Goal: Task Accomplishment & Management: Manage account settings

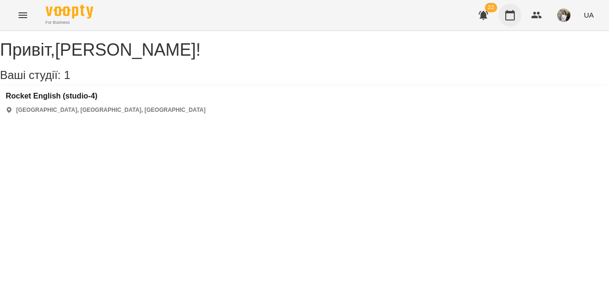
click at [514, 14] on icon "button" at bounding box center [509, 15] width 11 height 11
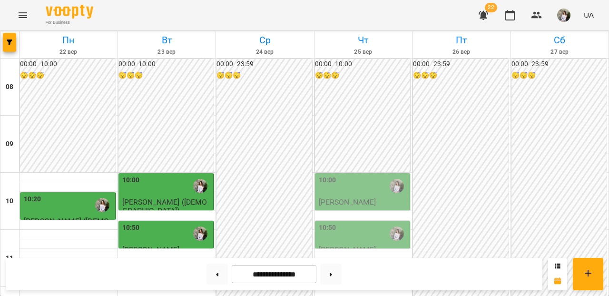
scroll to position [104, 0]
click at [148, 245] on span "[PERSON_NAME]" at bounding box center [151, 249] width 58 height 9
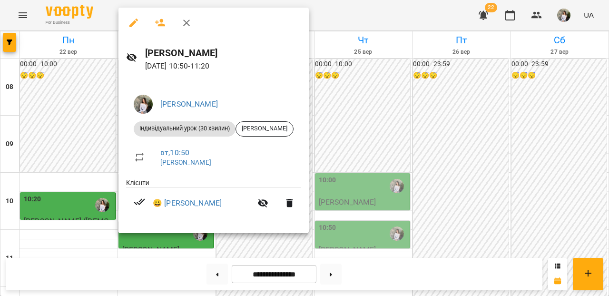
click at [187, 27] on icon "button" at bounding box center [186, 22] width 11 height 11
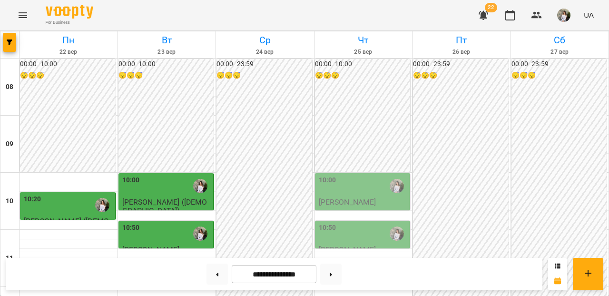
scroll to position [103, 0]
click at [69, 194] on div "10:20" at bounding box center [68, 205] width 89 height 22
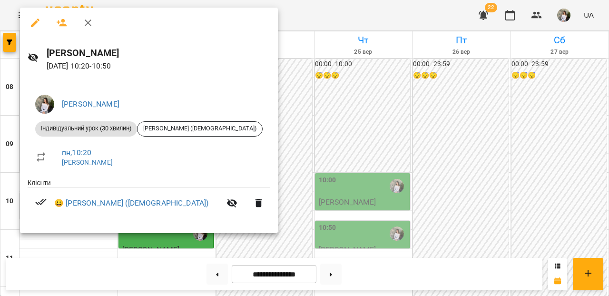
click at [264, 95] on div at bounding box center [304, 148] width 609 height 296
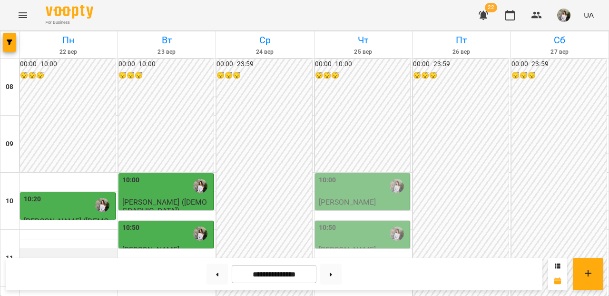
scroll to position [267, 0]
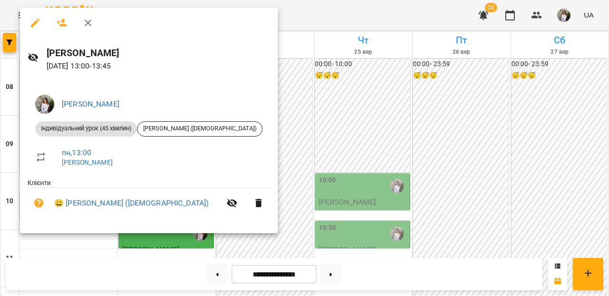
click at [269, 177] on div at bounding box center [304, 148] width 609 height 296
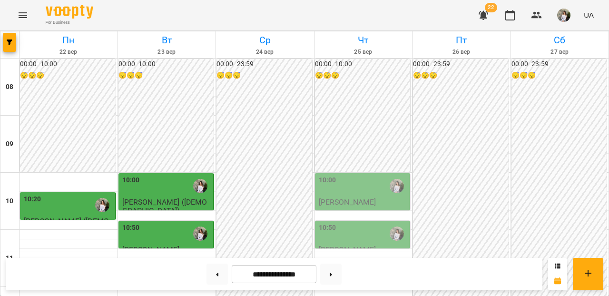
scroll to position [275, 0]
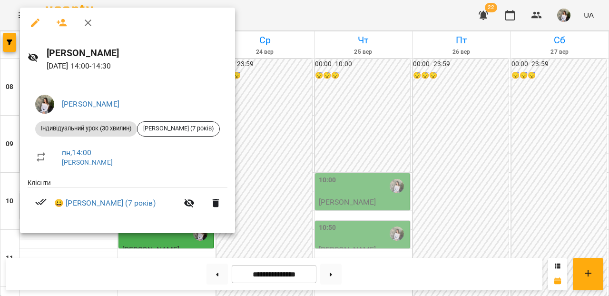
click at [250, 163] on div at bounding box center [304, 148] width 609 height 296
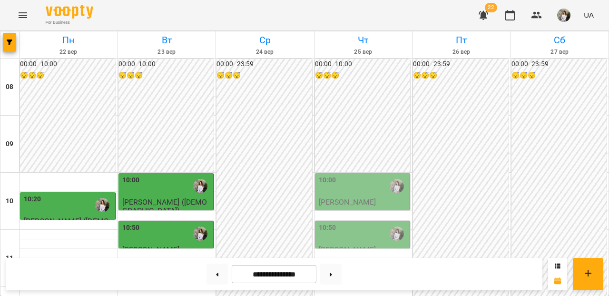
scroll to position [297, 0]
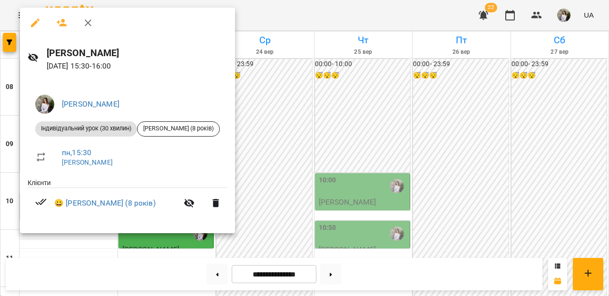
click at [286, 174] on div at bounding box center [304, 148] width 609 height 296
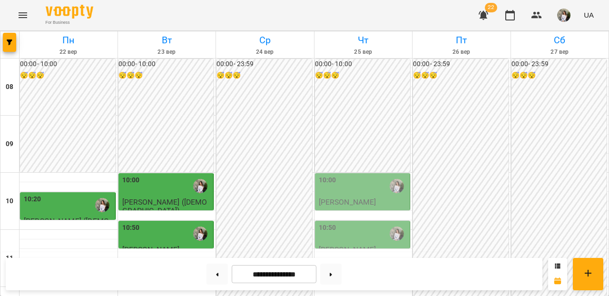
scroll to position [42, 0]
click at [158, 175] on div "10:00" at bounding box center [166, 186] width 89 height 22
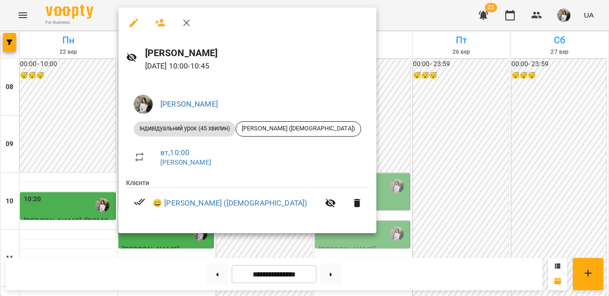
click at [365, 108] on div at bounding box center [304, 148] width 609 height 296
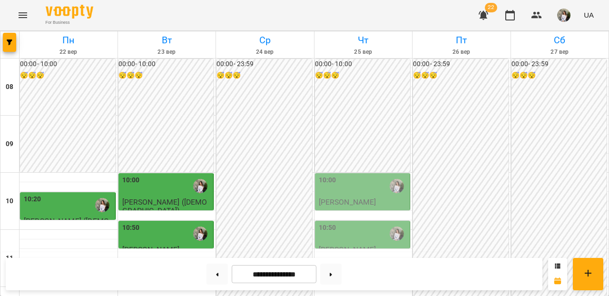
click at [169, 223] on div "10:50" at bounding box center [166, 234] width 89 height 22
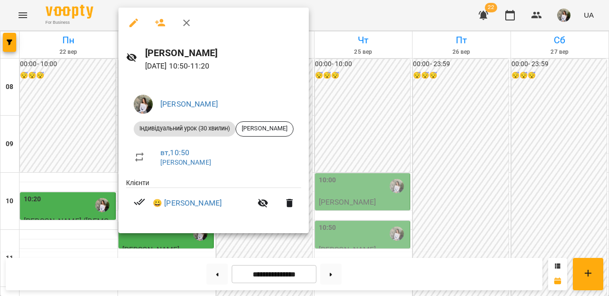
click at [386, 84] on div at bounding box center [304, 148] width 609 height 296
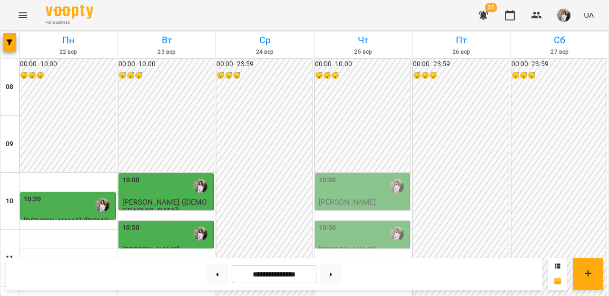
scroll to position [292, 0]
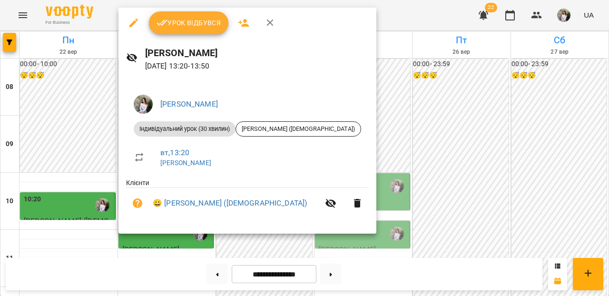
click at [380, 71] on div at bounding box center [304, 148] width 609 height 296
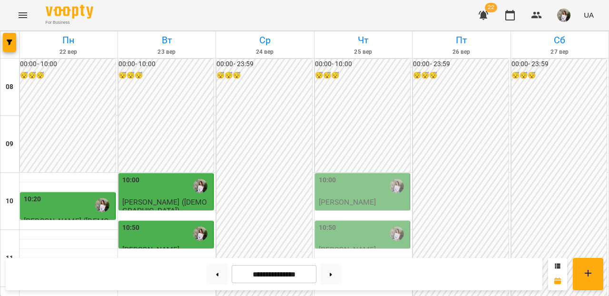
scroll to position [115, 0]
click at [167, 175] on div "10:00" at bounding box center [166, 186] width 89 height 22
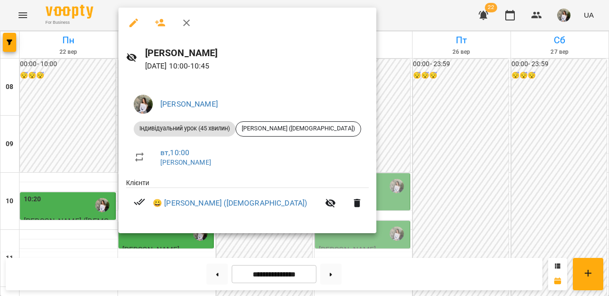
click at [189, 20] on icon "button" at bounding box center [186, 22] width 11 height 11
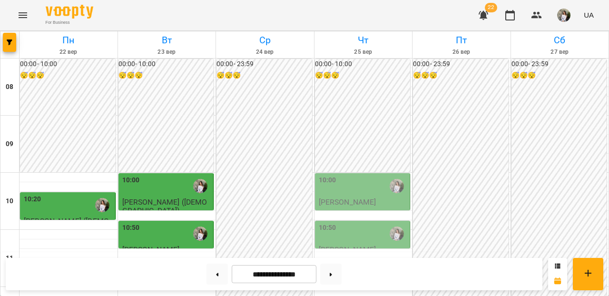
scroll to position [279, 0]
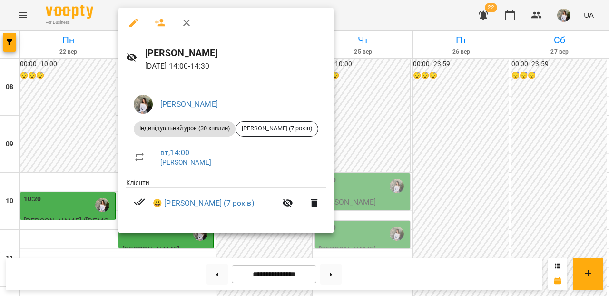
click at [169, 140] on li "вт , 14:00 [PERSON_NAME]" at bounding box center [226, 157] width 200 height 34
click at [268, 79] on div "[PERSON_NAME] урок (30 хвилин) [PERSON_NAME] (7 років) вт , 14:00 [PERSON_NAME]…" at bounding box center [225, 156] width 215 height 154
click at [371, 83] on div at bounding box center [304, 148] width 609 height 296
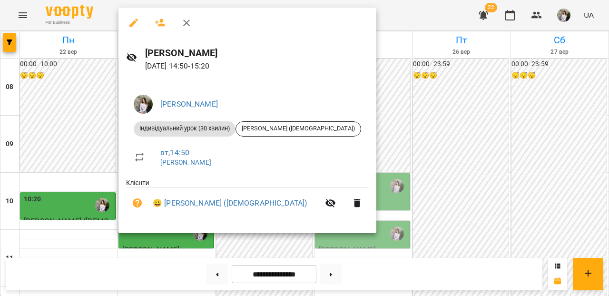
click at [354, 81] on div at bounding box center [304, 148] width 609 height 296
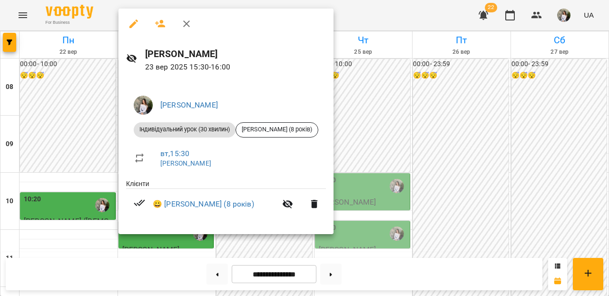
click at [490, 163] on div at bounding box center [304, 148] width 609 height 296
